Goal: Task Accomplishment & Management: Complete application form

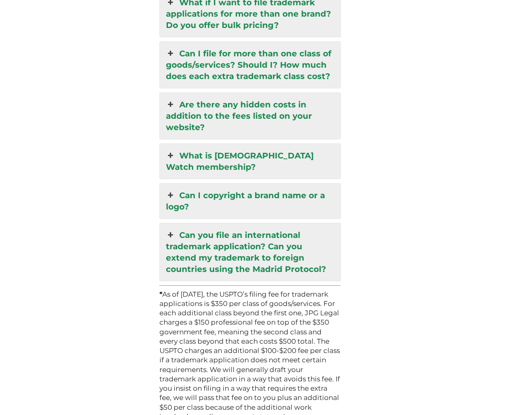
scroll to position [2347, 0]
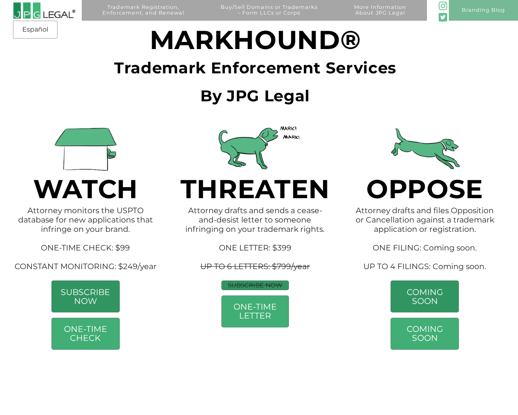
scroll to position [114, 0]
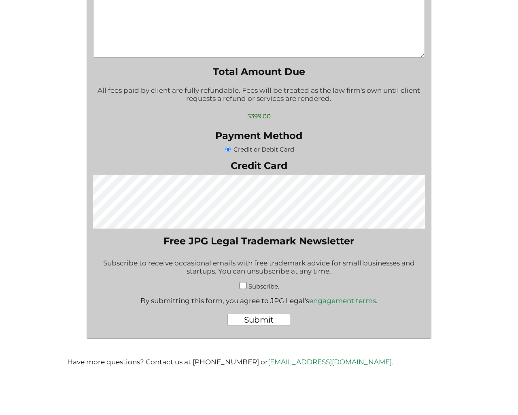
scroll to position [505, 0]
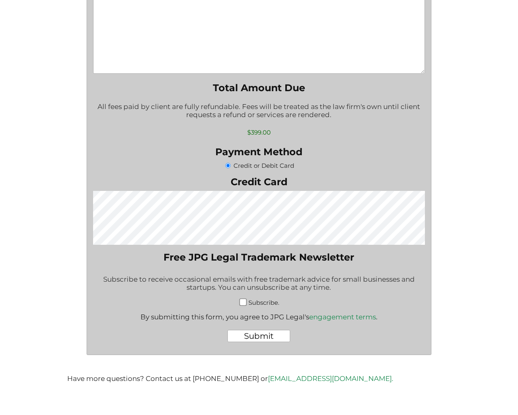
scroll to position [553, 0]
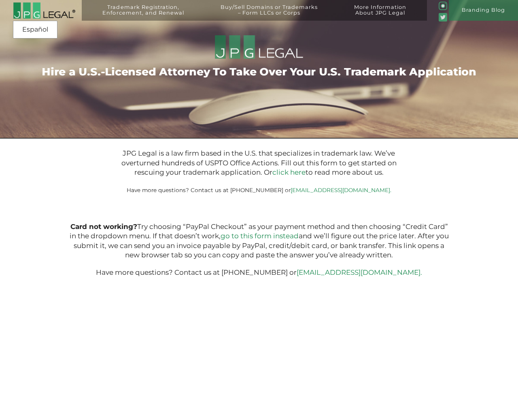
type input "$399.00"
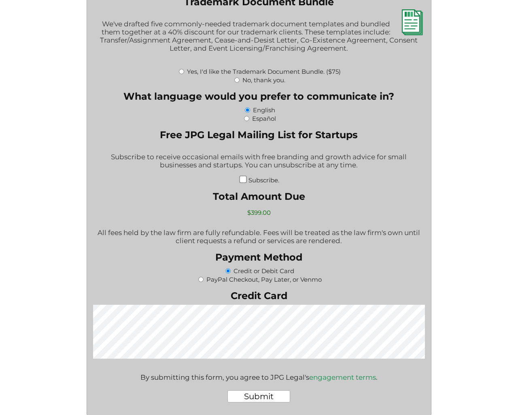
scroll to position [1089, 0]
